Goal: Task Accomplishment & Management: Manage account settings

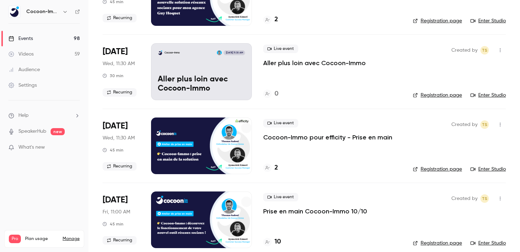
scroll to position [95, 0]
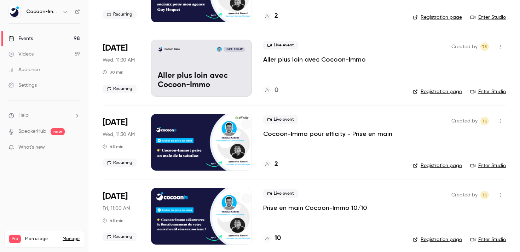
click at [315, 133] on p "Cocoon-Immo pour efficity - Prise en main" at bounding box center [327, 134] width 129 height 8
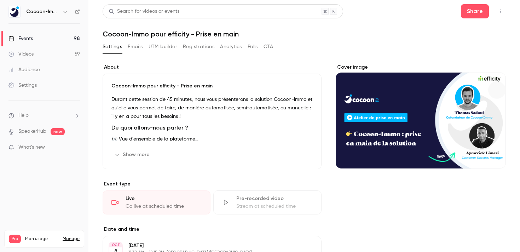
click at [193, 48] on button "Registrations" at bounding box center [199, 46] width 32 height 11
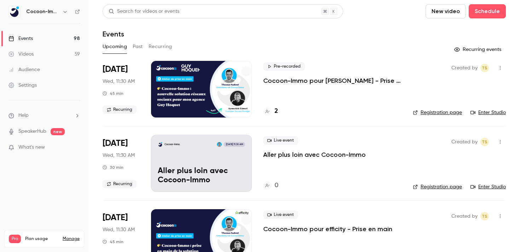
click at [300, 78] on p "Cocoon-Immo pour [PERSON_NAME] - Prise en main" at bounding box center [332, 80] width 138 height 8
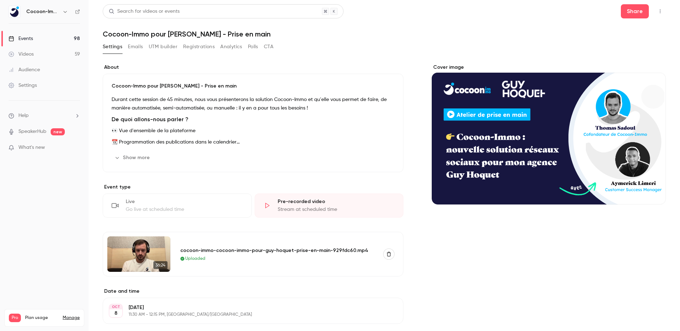
click at [53, 57] on link "Videos 59" at bounding box center [44, 54] width 88 height 16
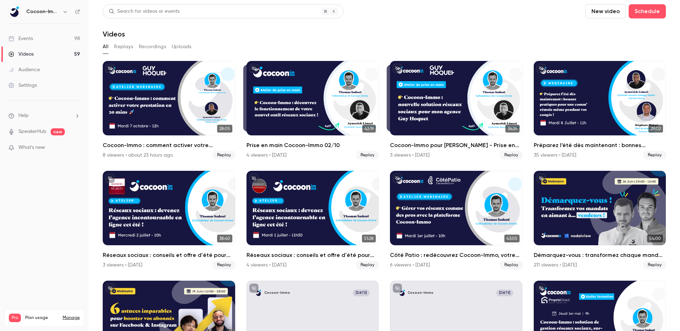
click at [155, 45] on button "Recordings" at bounding box center [152, 46] width 27 height 11
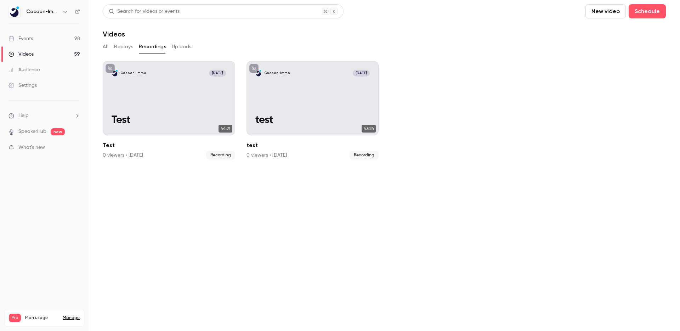
click at [123, 47] on button "Replays" at bounding box center [123, 46] width 19 height 11
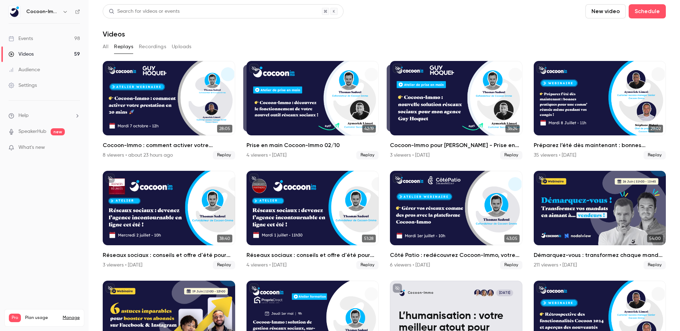
click at [105, 45] on button "All" at bounding box center [106, 46] width 6 height 11
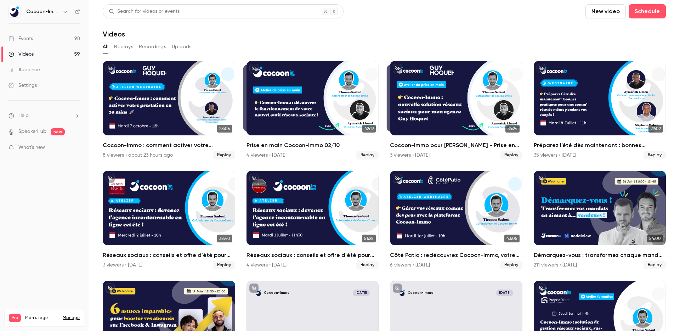
click at [64, 41] on link "Events 98" at bounding box center [44, 39] width 88 height 16
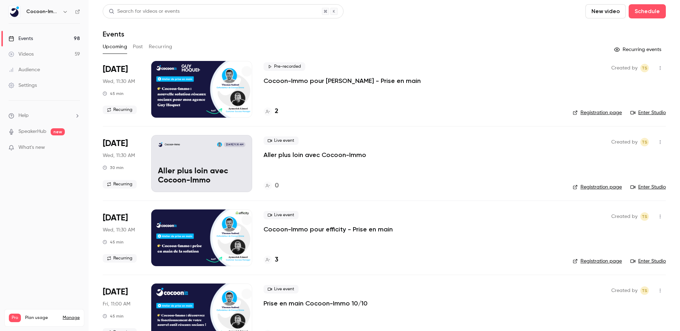
click at [157, 46] on button "Recurring" at bounding box center [161, 46] width 24 height 11
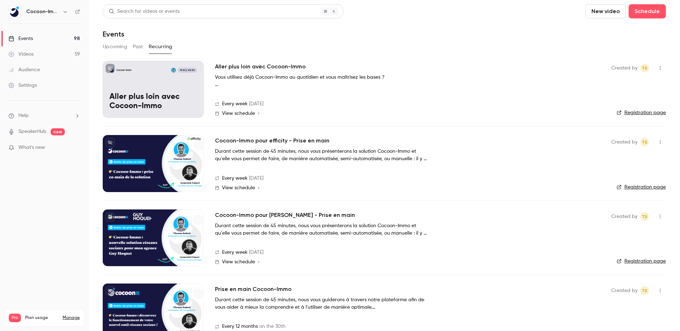
click at [273, 141] on h2 "Cocoon-Immo pour efficity - Prise en main" at bounding box center [272, 140] width 114 height 8
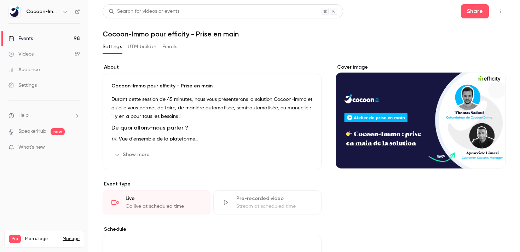
click at [149, 44] on button "UTM builder" at bounding box center [142, 46] width 29 height 11
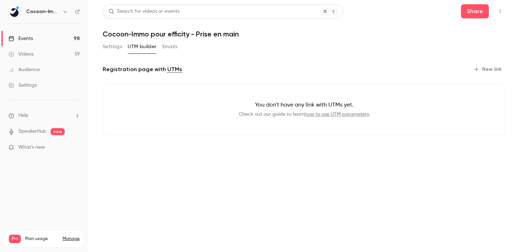
click at [124, 47] on div "Settings UTM builder Emails" at bounding box center [140, 46] width 75 height 11
click at [112, 47] on button "Settings" at bounding box center [112, 46] width 19 height 11
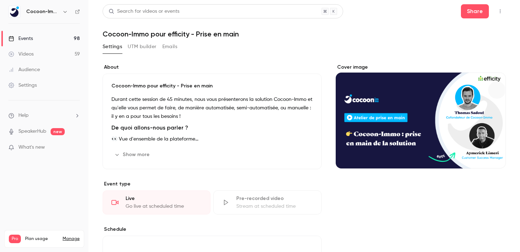
click at [499, 12] on icon "button" at bounding box center [501, 11] width 6 height 5
click at [289, 57] on div at bounding box center [260, 126] width 520 height 252
click at [50, 38] on link "Events 98" at bounding box center [44, 39] width 88 height 16
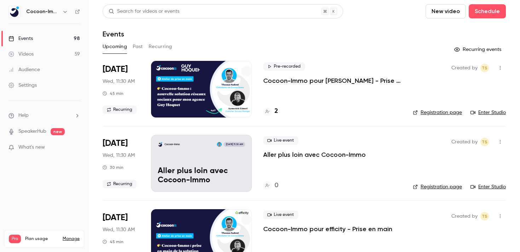
click at [301, 230] on p "Cocoon-Immo pour efficity - Prise en main" at bounding box center [327, 229] width 129 height 8
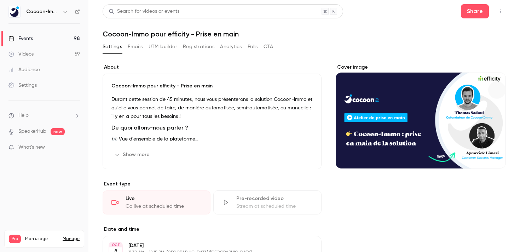
click at [502, 9] on icon "button" at bounding box center [501, 11] width 6 height 5
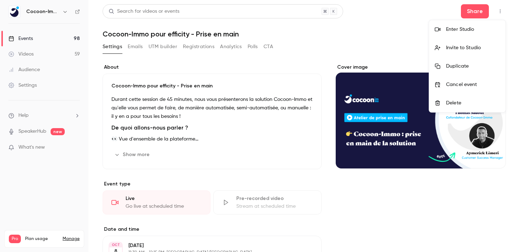
click at [464, 28] on div "Enter Studio" at bounding box center [473, 29] width 54 height 7
